Goal: Complete application form

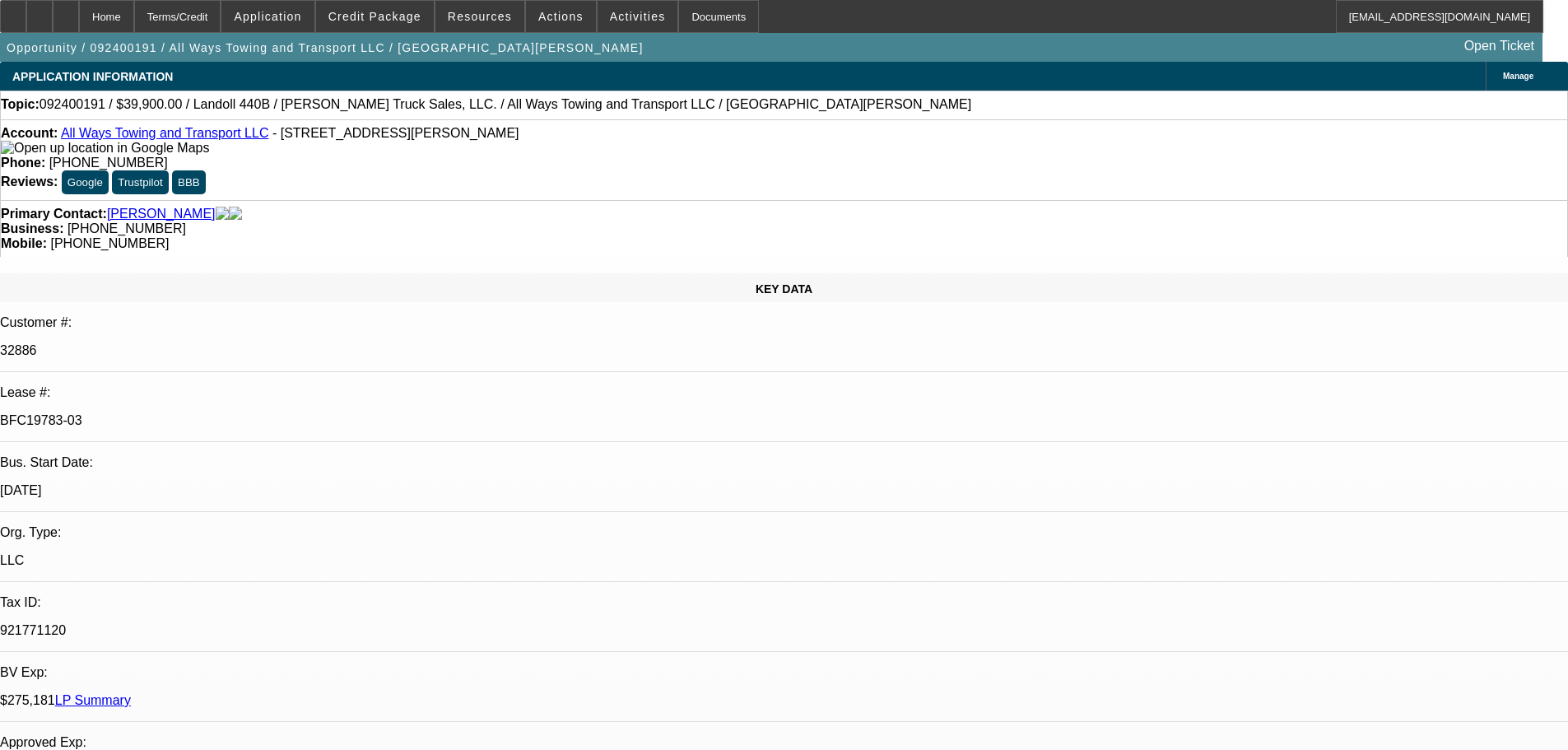
select select "2"
select select "0"
select select "6"
select select "0"
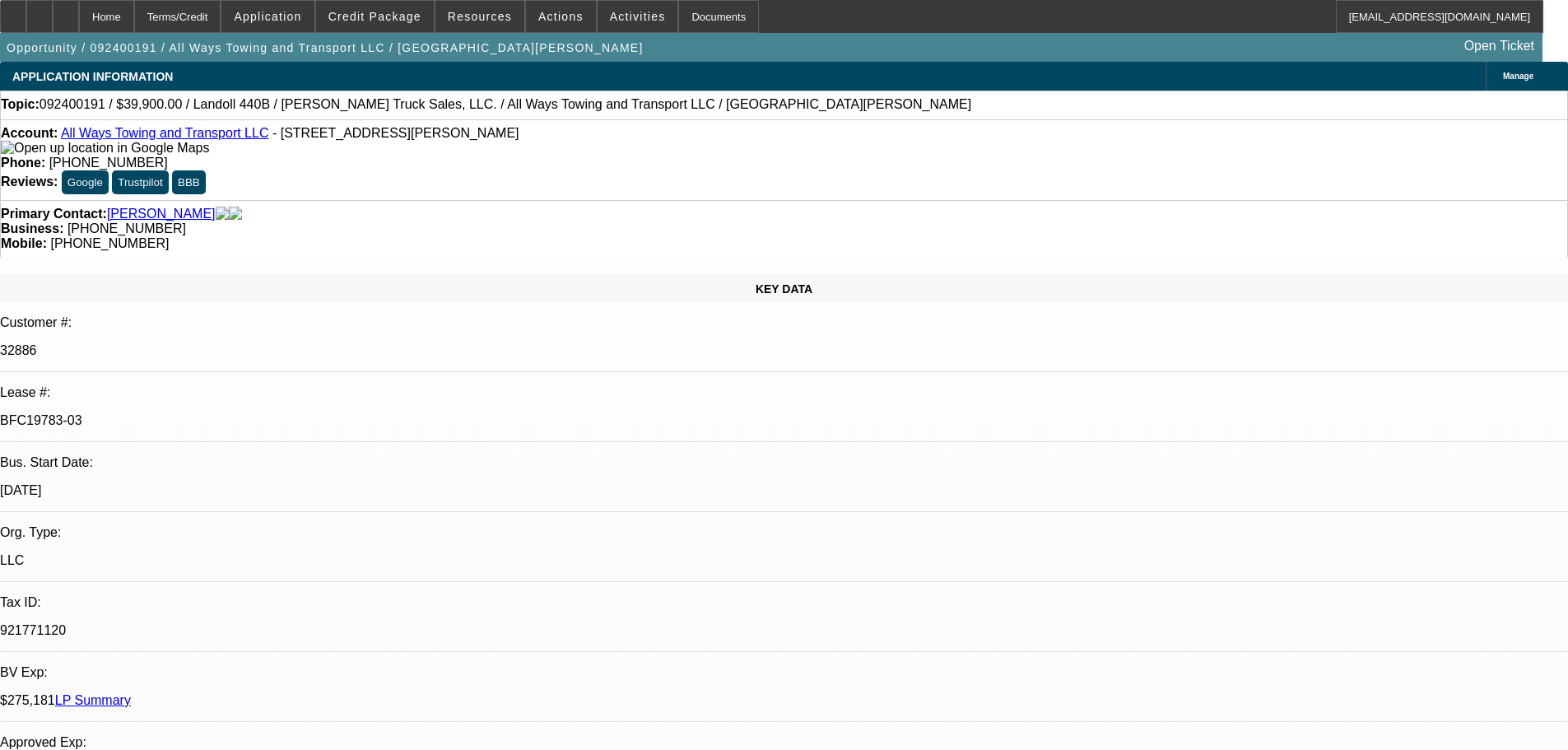
select select "2"
select select "0"
select select "6"
select select "0"
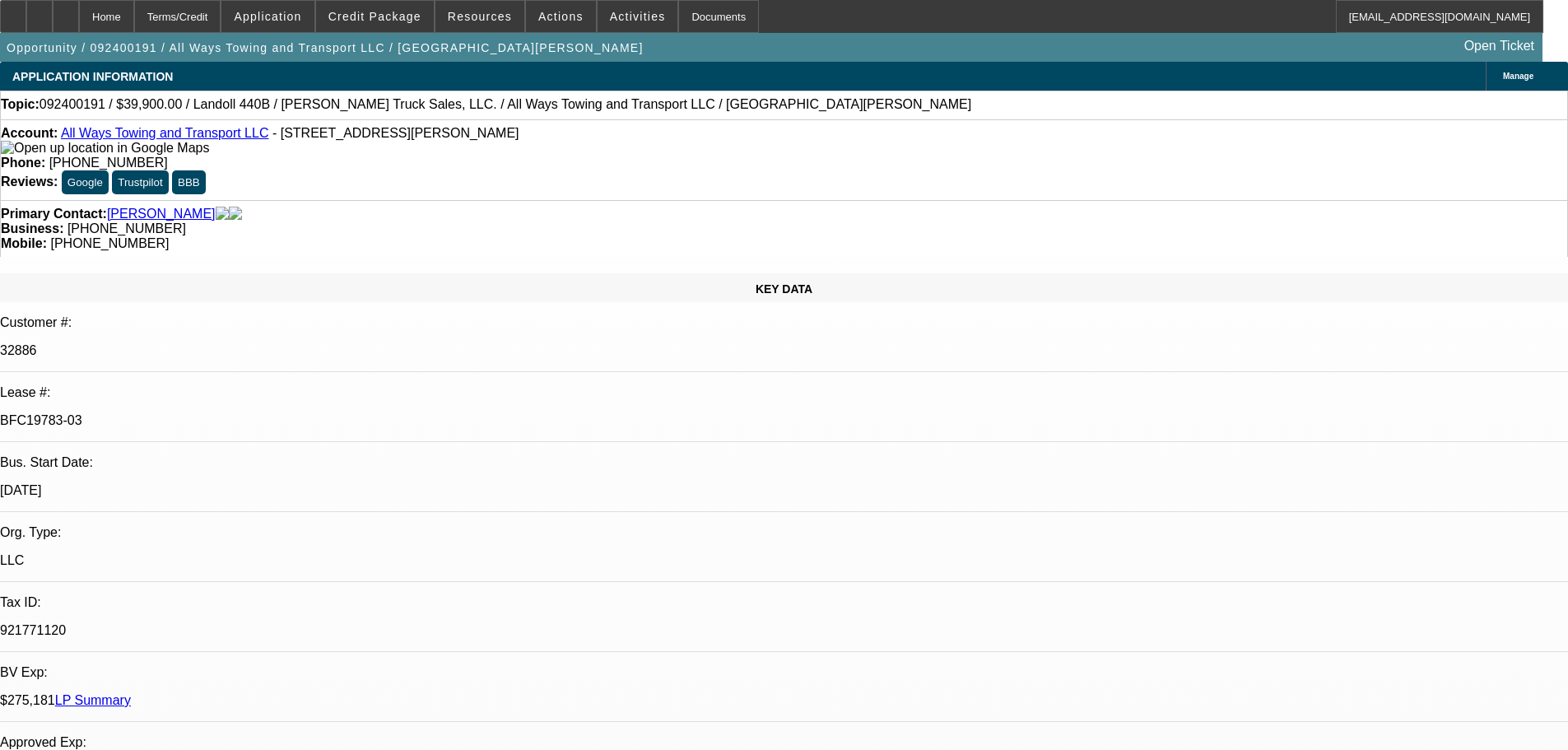
select select "2"
select select "0"
select select "6"
select select "0"
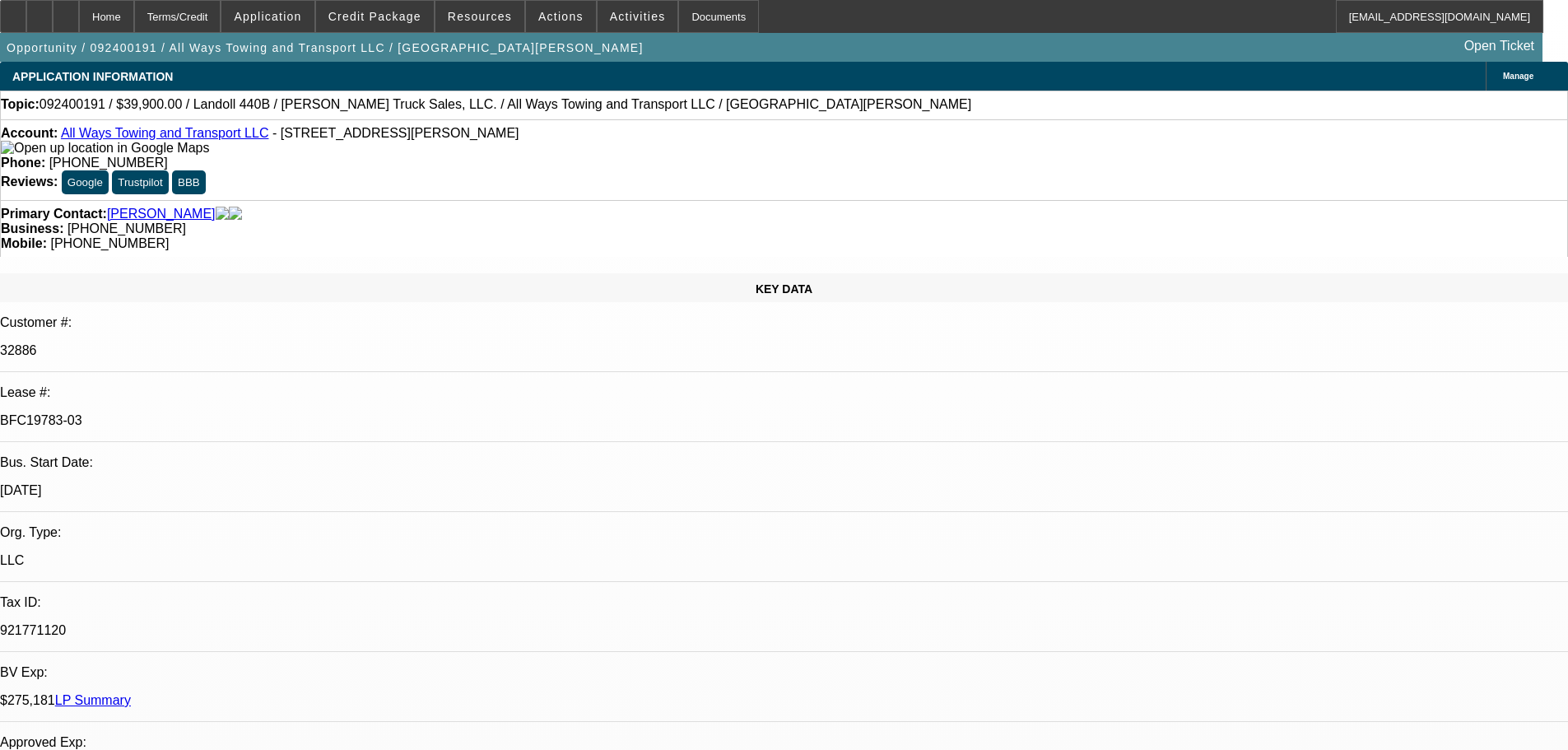
select select "2"
select select "0"
select select "6"
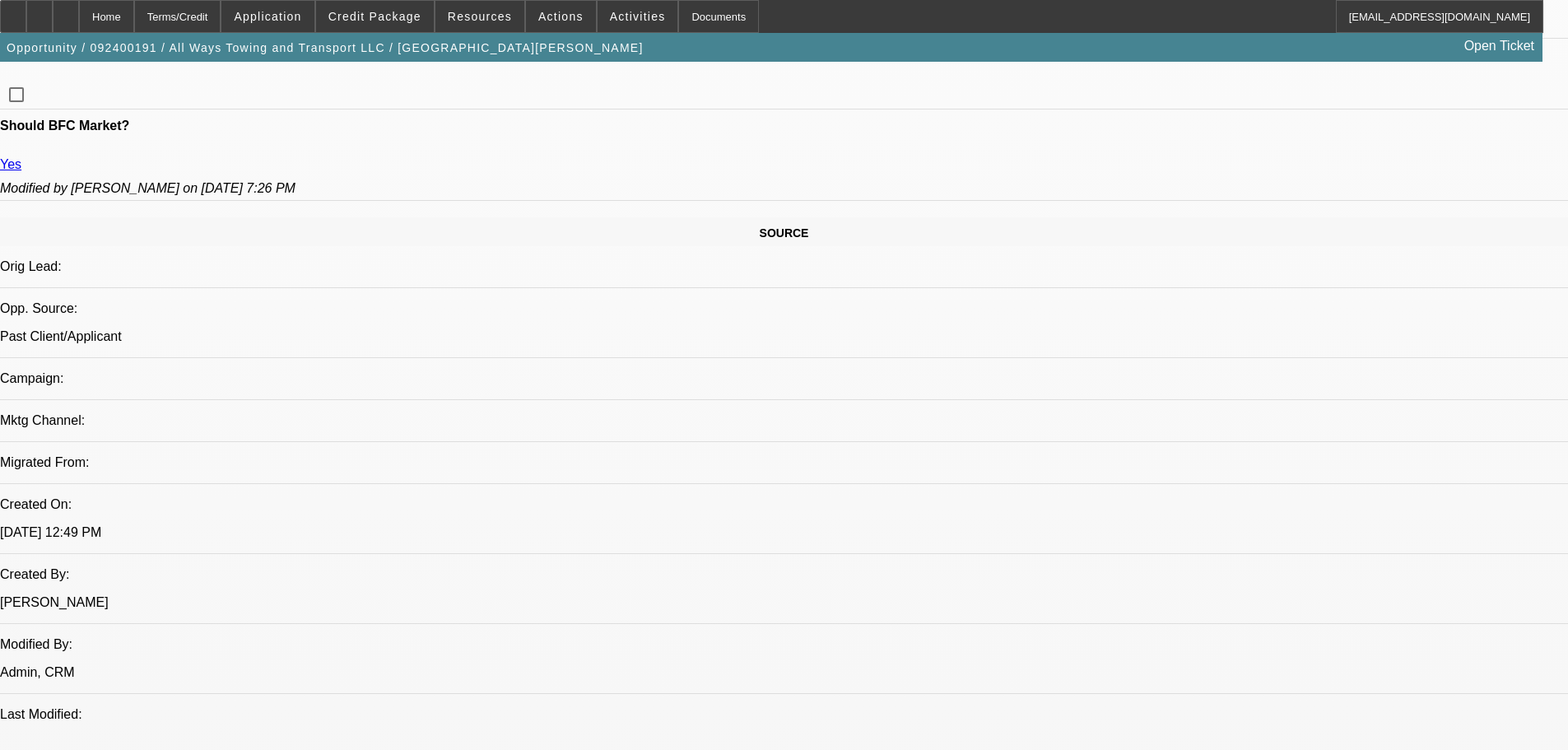
scroll to position [152, 0]
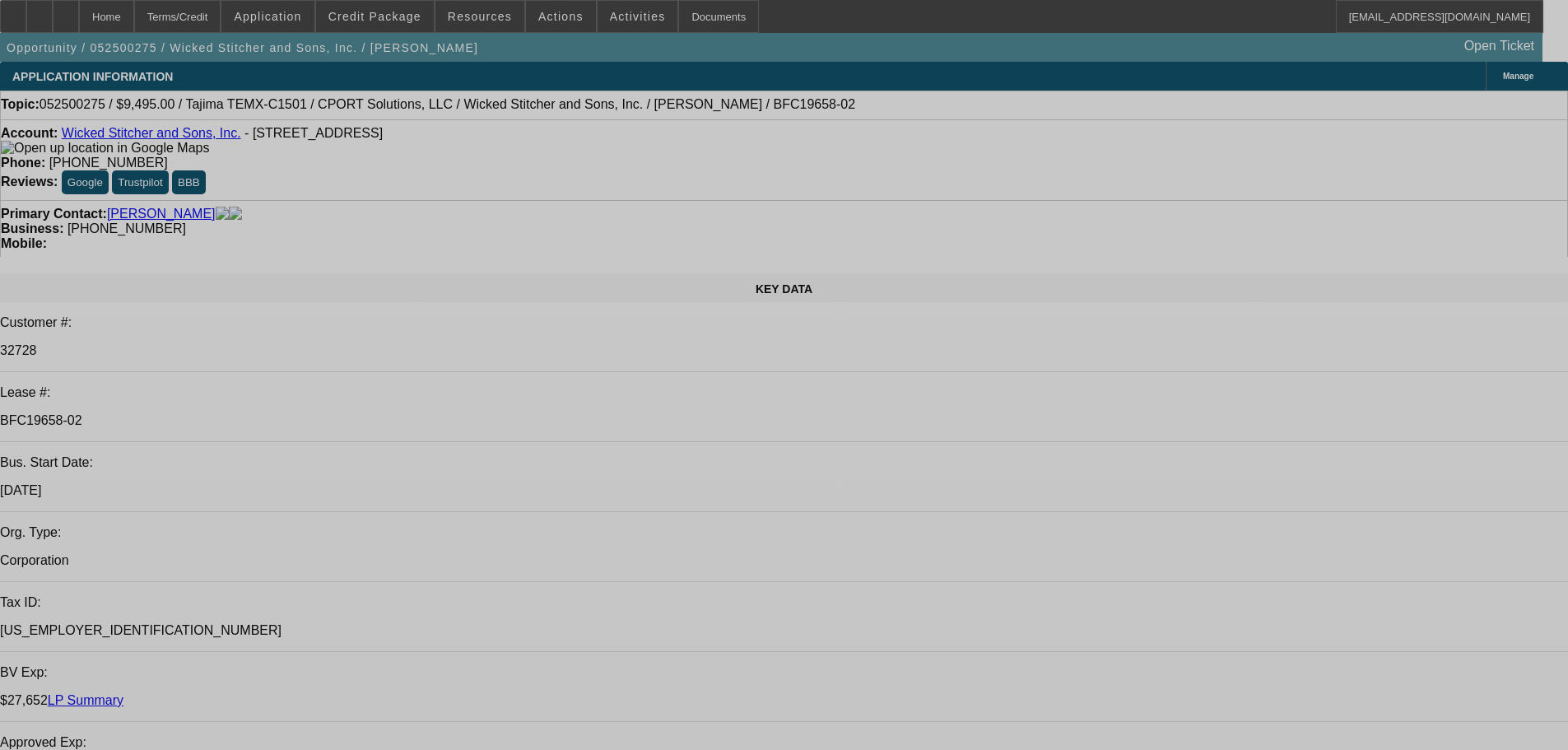
select select "0"
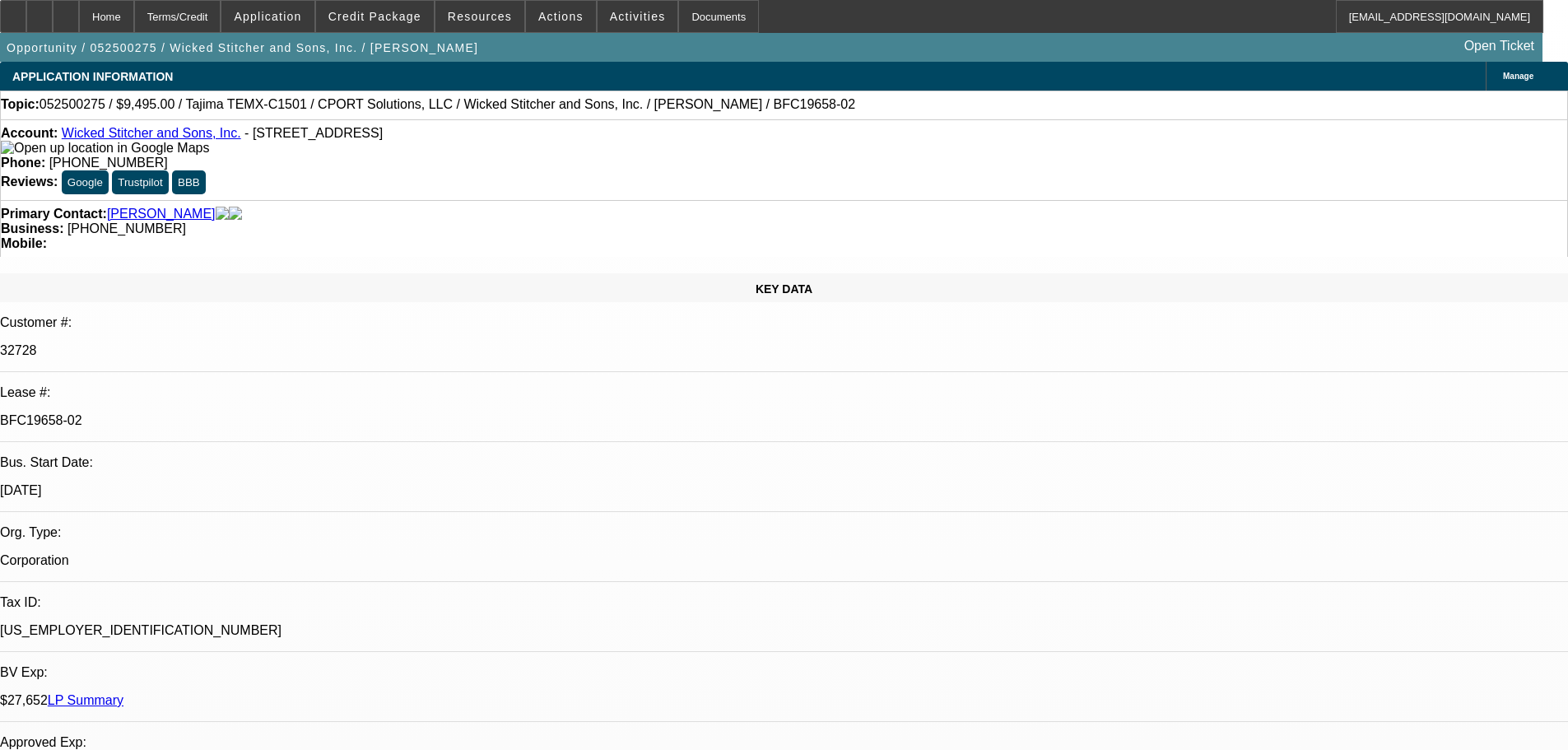
select select "2"
select select "0"
select select "6"
select select "0"
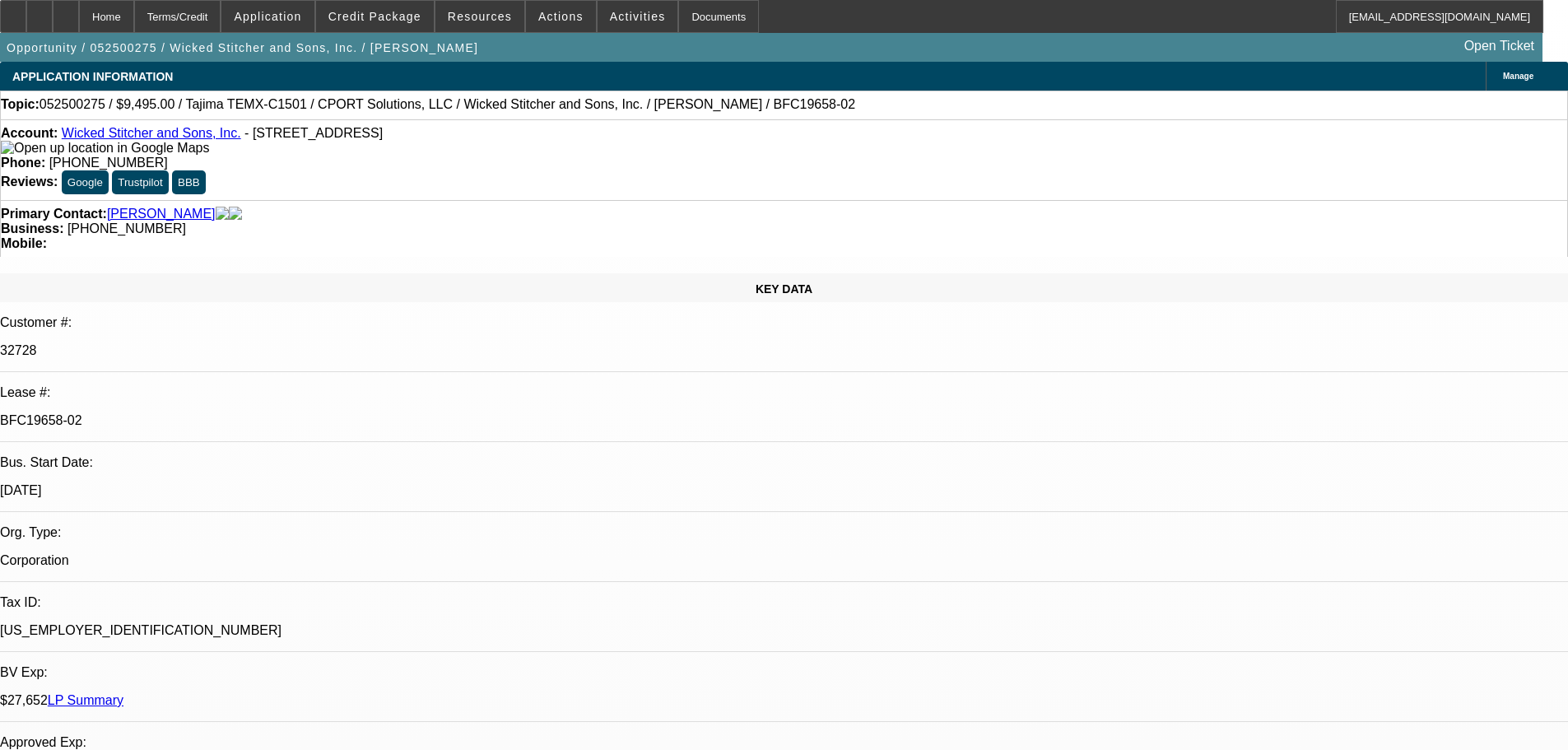
select select "2"
select select "0"
select select "6"
select select "0"
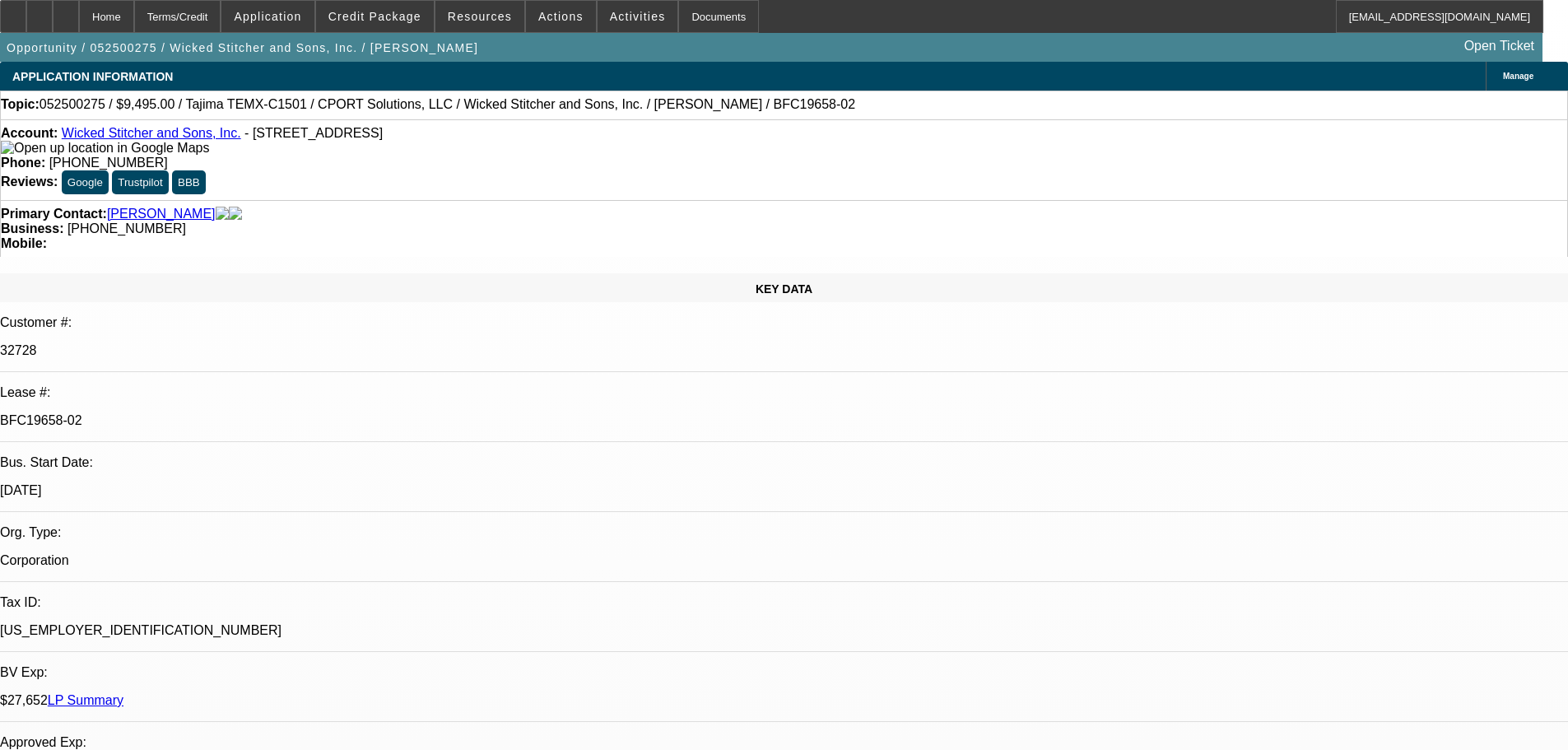
select select "2"
select select "0"
select select "6"
select select "0"
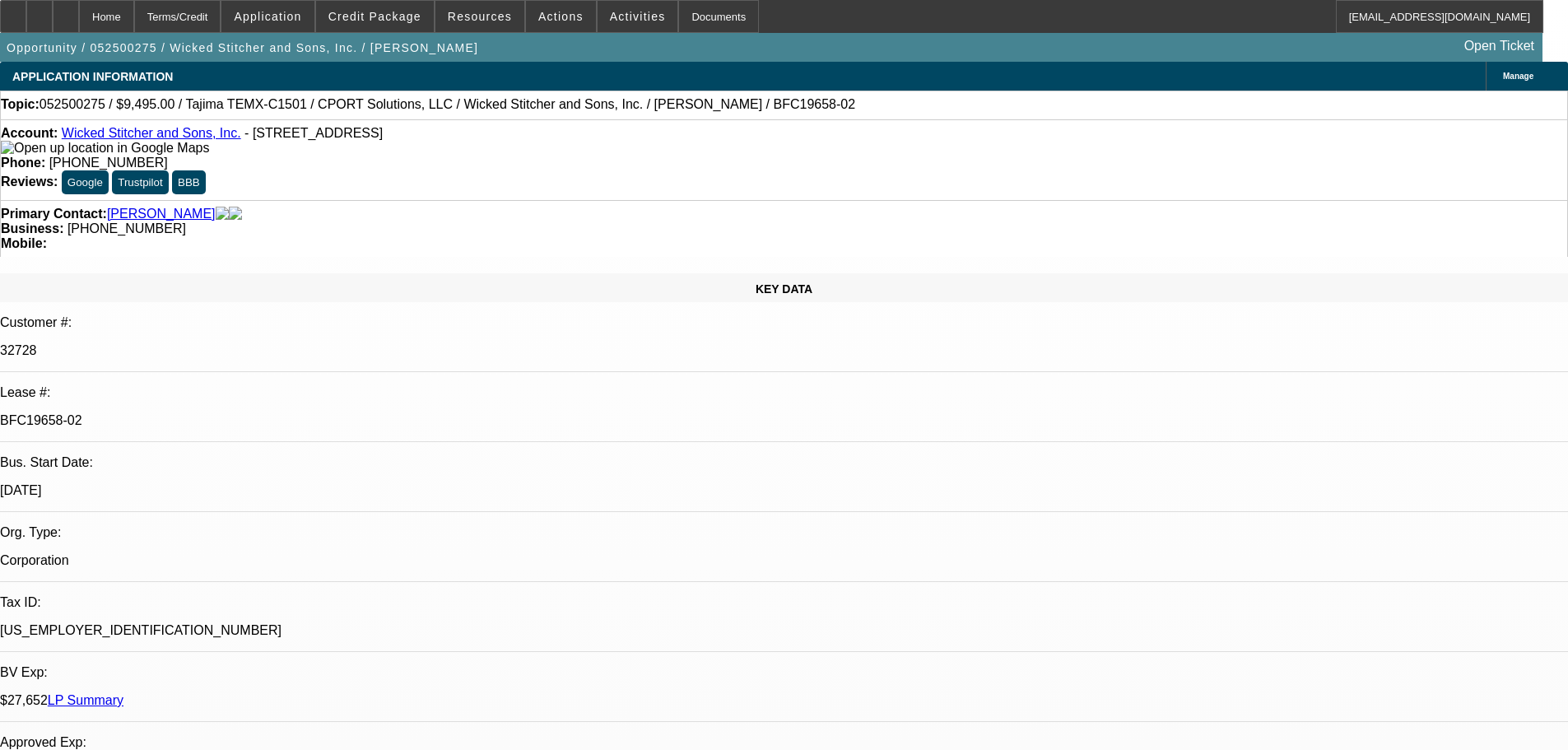
select select "2"
select select "0"
select select "6"
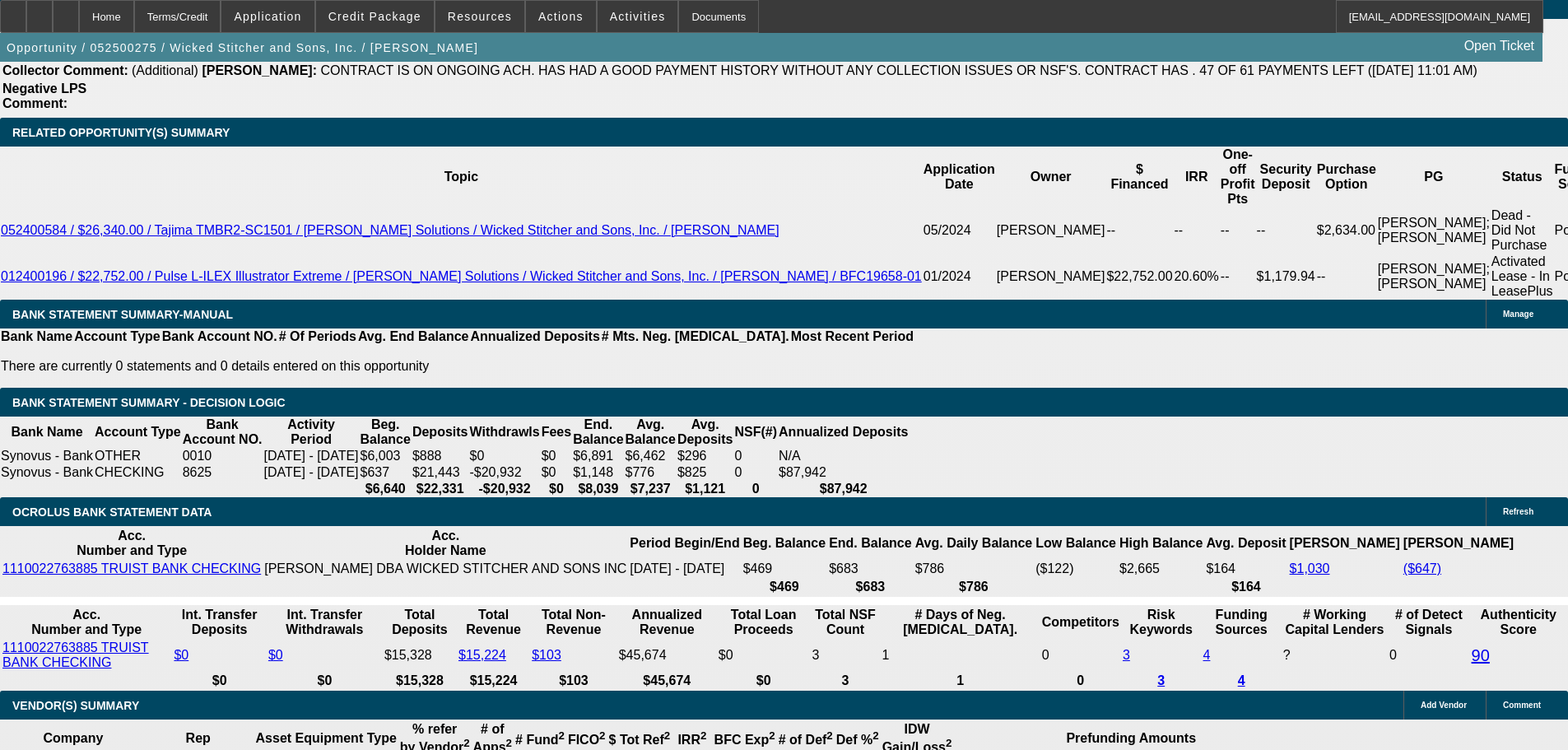
scroll to position [2785, 0]
